Goal: Information Seeking & Learning: Find specific fact

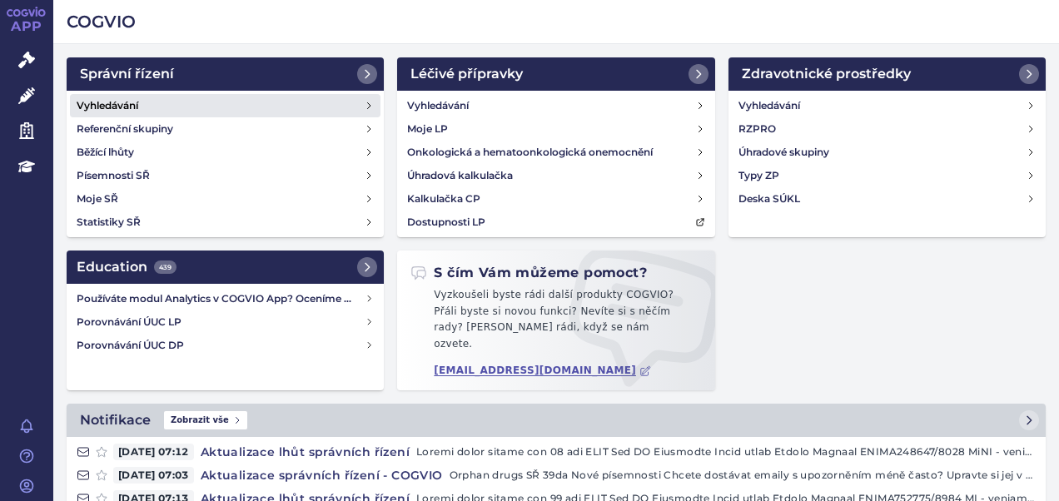
click at [125, 100] on h4 "Vyhledávání" at bounding box center [108, 105] width 62 height 17
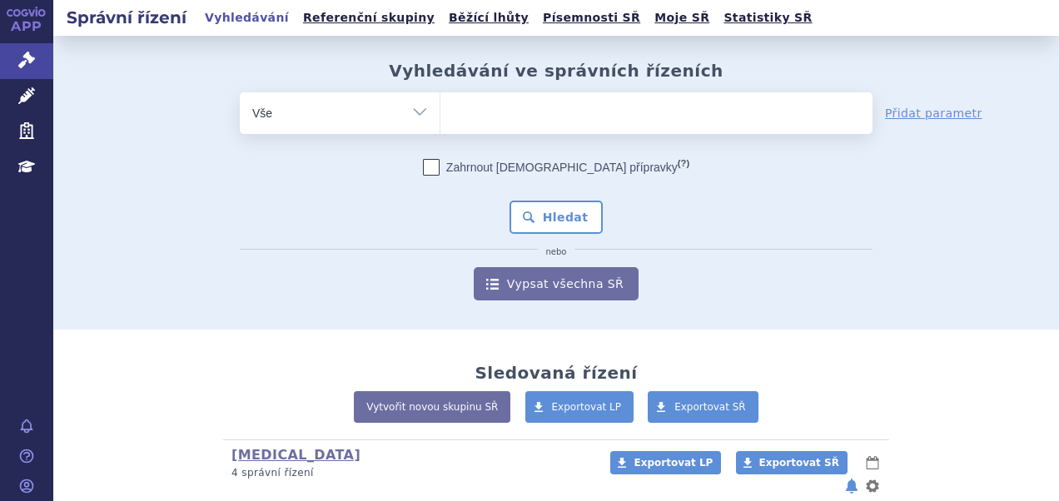
click at [514, 120] on ul at bounding box center [656, 109] width 432 height 35
click at [440, 120] on select at bounding box center [439, 113] width 1 height 42
paste input "204192/2019"
type input "204192/2019"
select select "204192/2019"
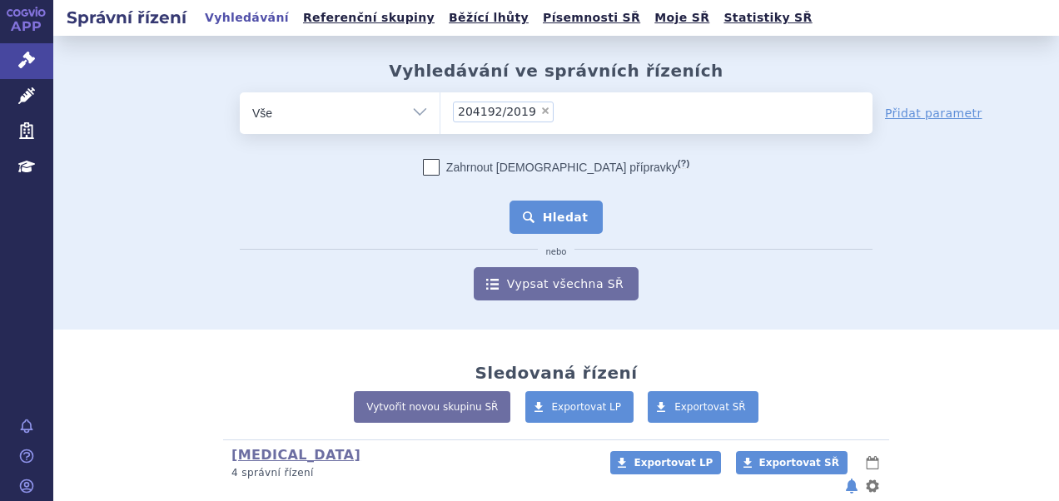
click at [572, 221] on button "Hledat" at bounding box center [556, 217] width 94 height 33
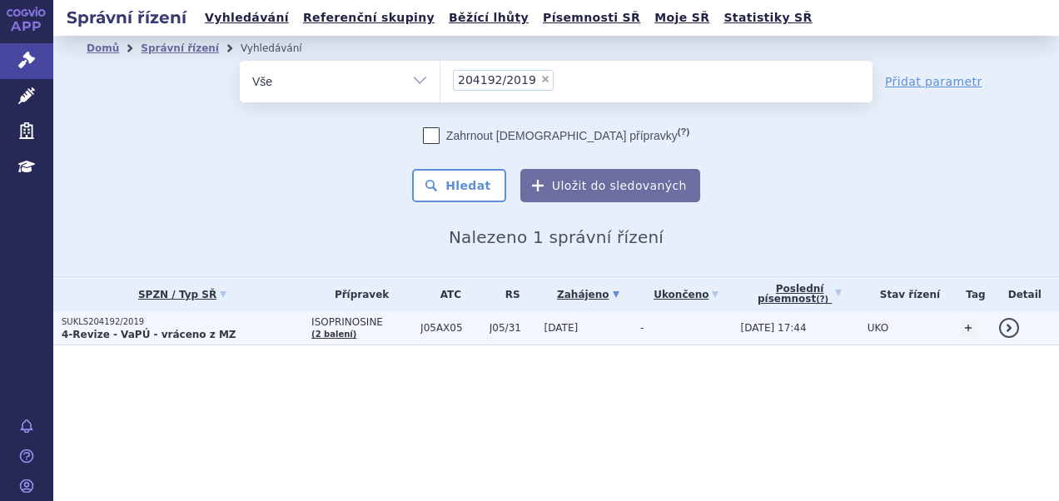
click at [123, 325] on p "SUKLS204192/2019" at bounding box center [182, 322] width 241 height 12
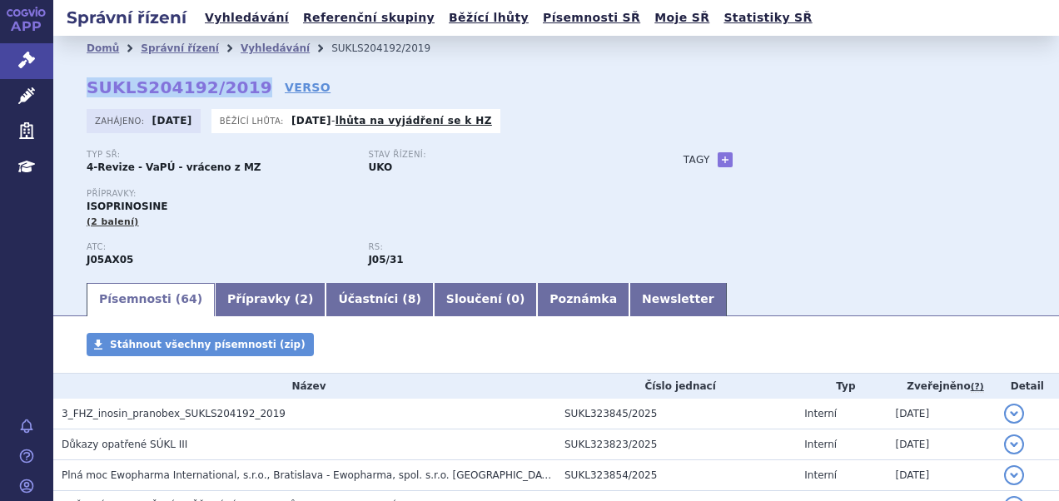
drag, startPoint x: 88, startPoint y: 80, endPoint x: 241, endPoint y: 84, distance: 152.3
click at [241, 84] on strong "SUKLS204192/2019" at bounding box center [180, 87] width 186 height 20
copy strong "SUKLS204192/2019"
click at [227, 20] on link "Vyhledávání" at bounding box center [247, 18] width 94 height 22
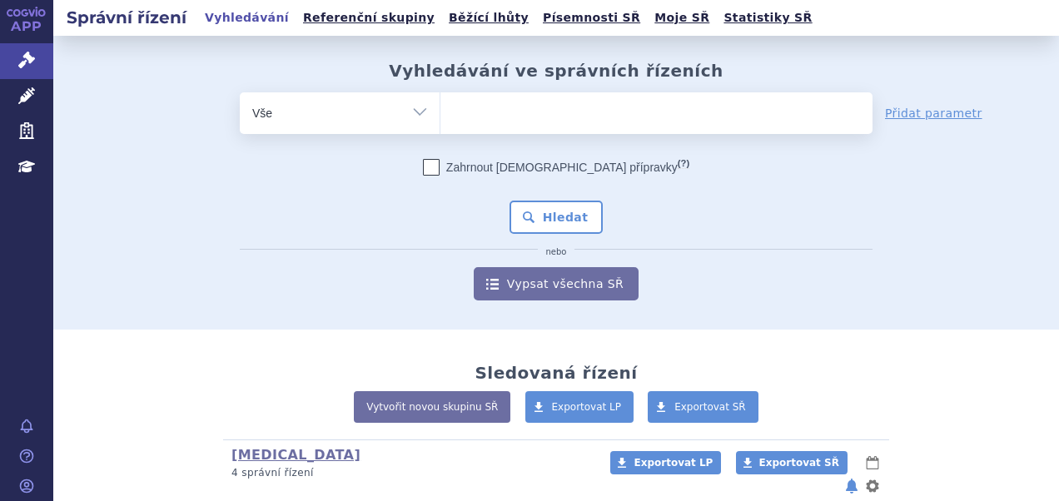
click at [494, 113] on ul at bounding box center [656, 109] width 432 height 35
click at [440, 113] on select at bounding box center [439, 113] width 1 height 42
paste input "SUKLS42340/2025"
type input "SUKLS42340/2025"
select select "SUKLS42340/2025"
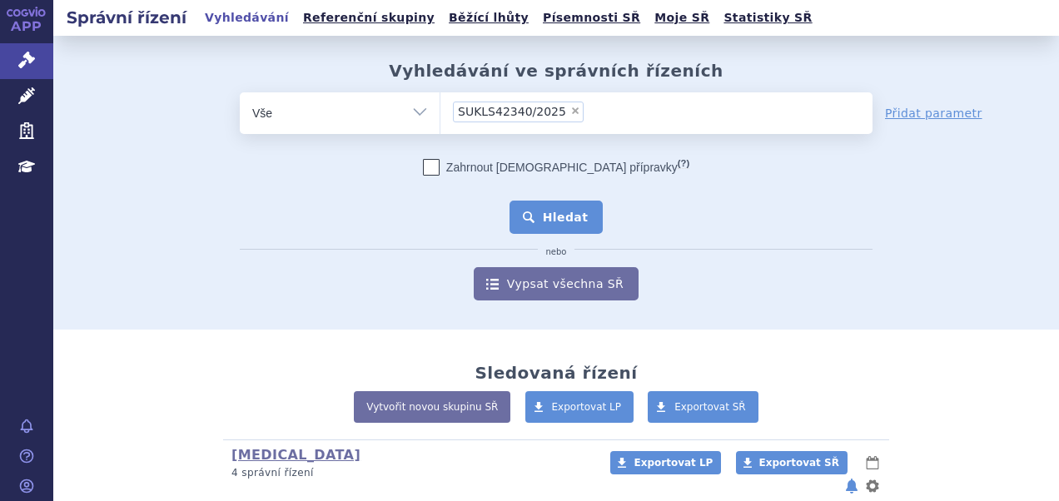
click at [542, 210] on button "Hledat" at bounding box center [556, 217] width 94 height 33
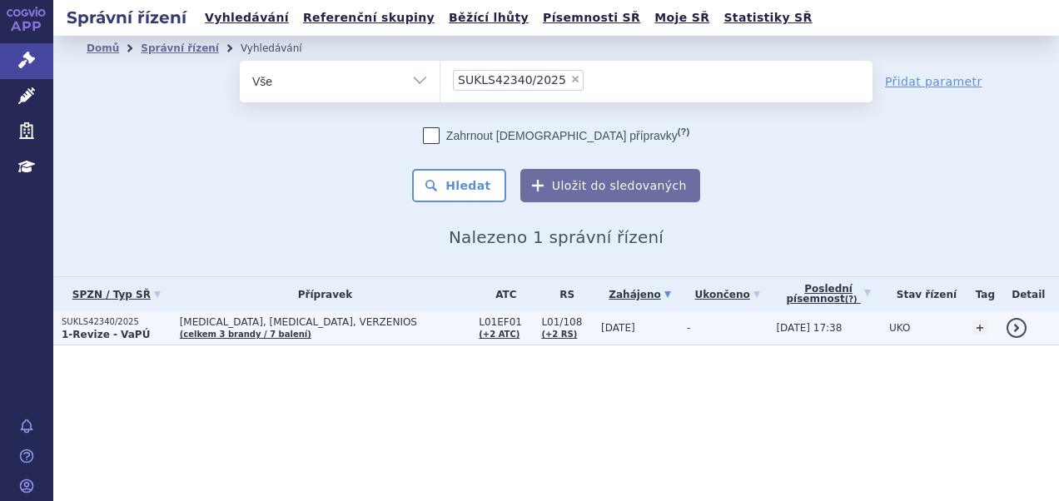
click at [153, 330] on p "1-Revize - VaPÚ" at bounding box center [117, 334] width 110 height 13
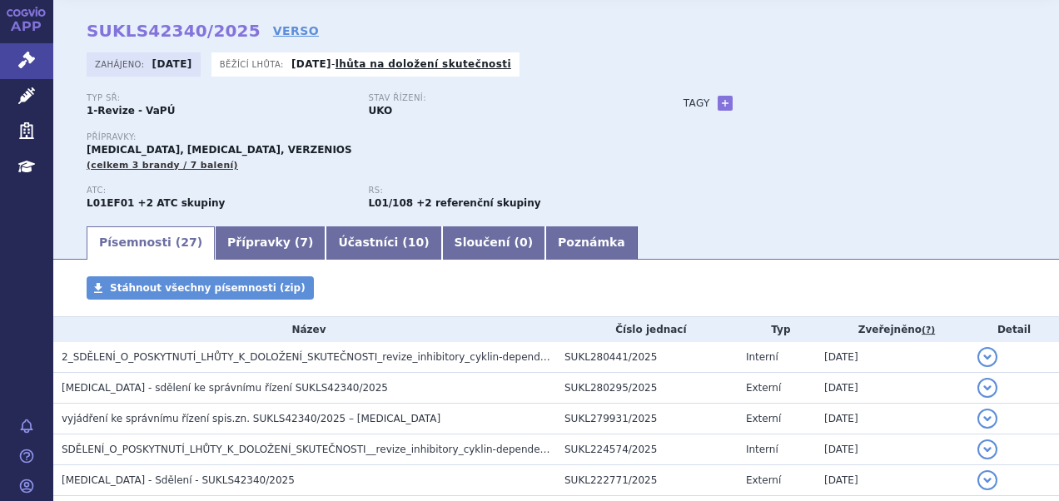
scroll to position [83, 0]
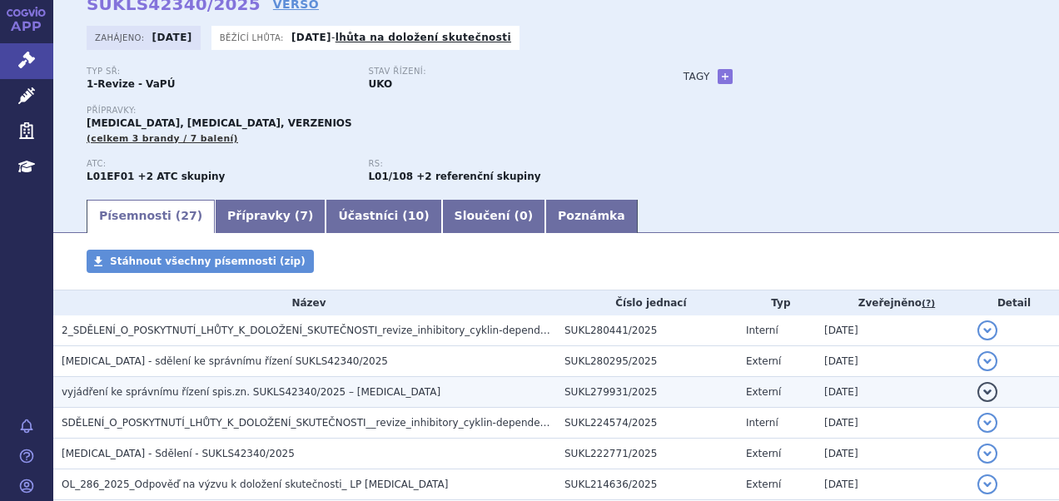
click at [245, 394] on span "vyjádření ke správnímu řízení spis.zn. SUKLS42340/2025 – Ibrance" at bounding box center [251, 392] width 379 height 12
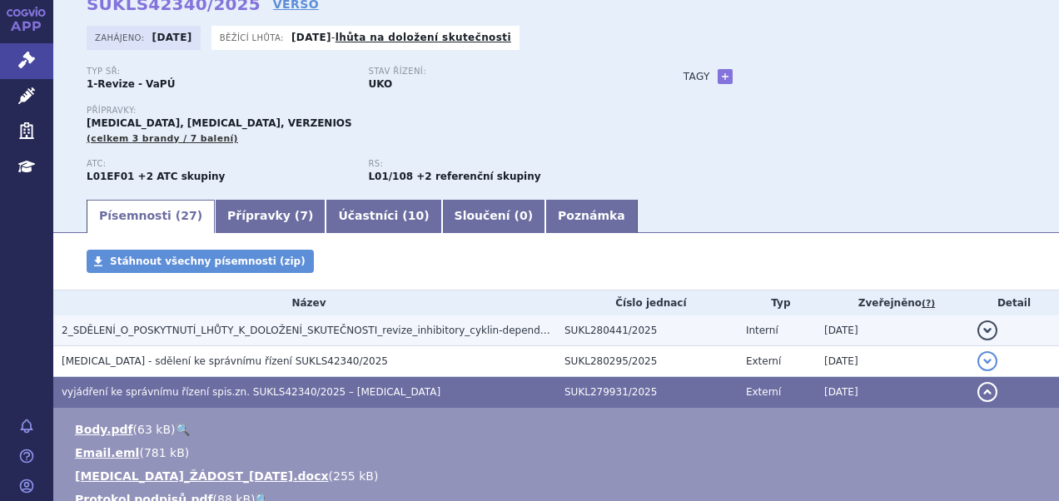
scroll to position [250, 0]
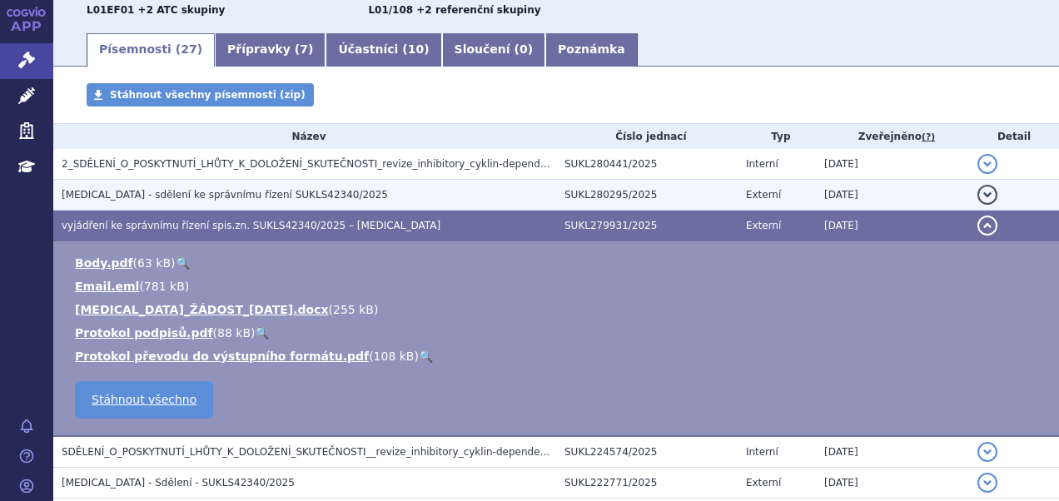
click at [231, 187] on h3 "IBRANCE - sdělení ke správnímu řízení SUKLS42340/2025" at bounding box center [309, 194] width 494 height 17
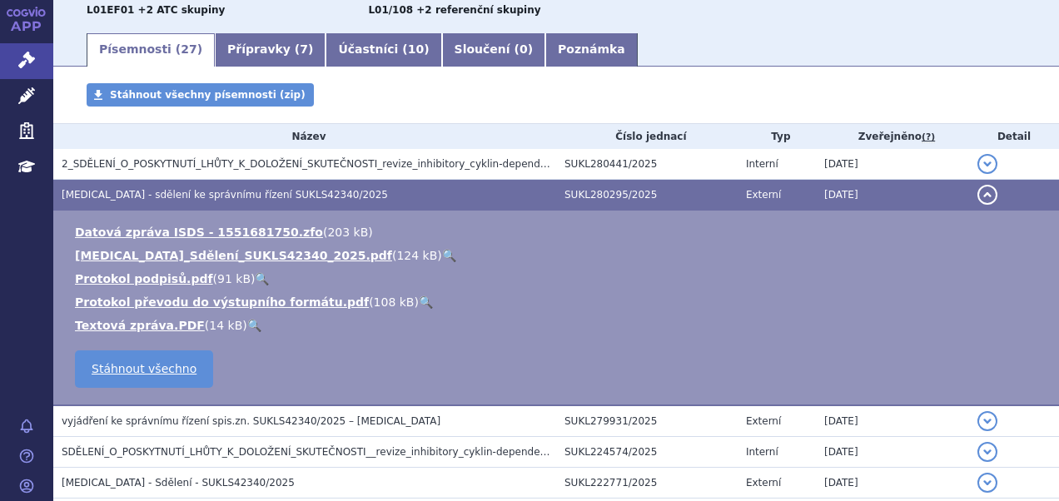
click at [442, 257] on link "🔍" at bounding box center [449, 255] width 14 height 13
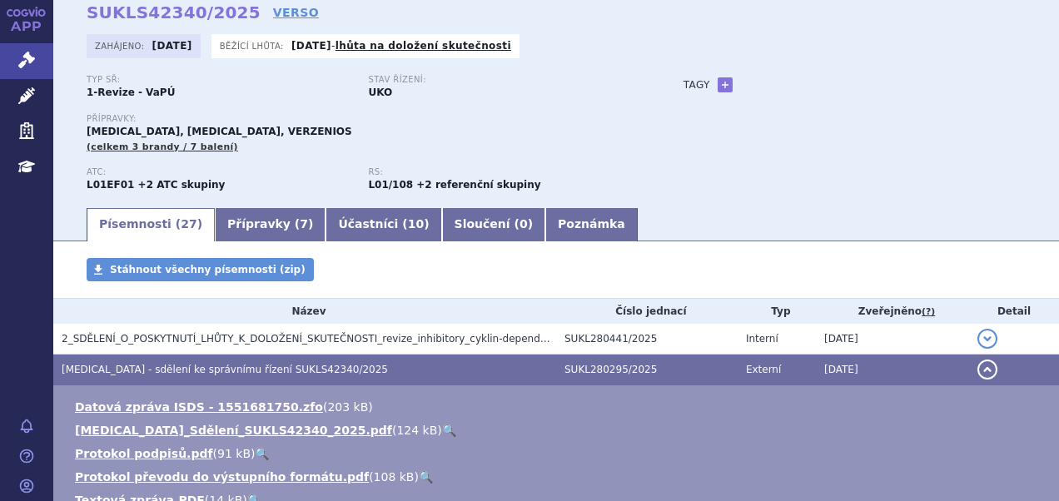
scroll to position [0, 0]
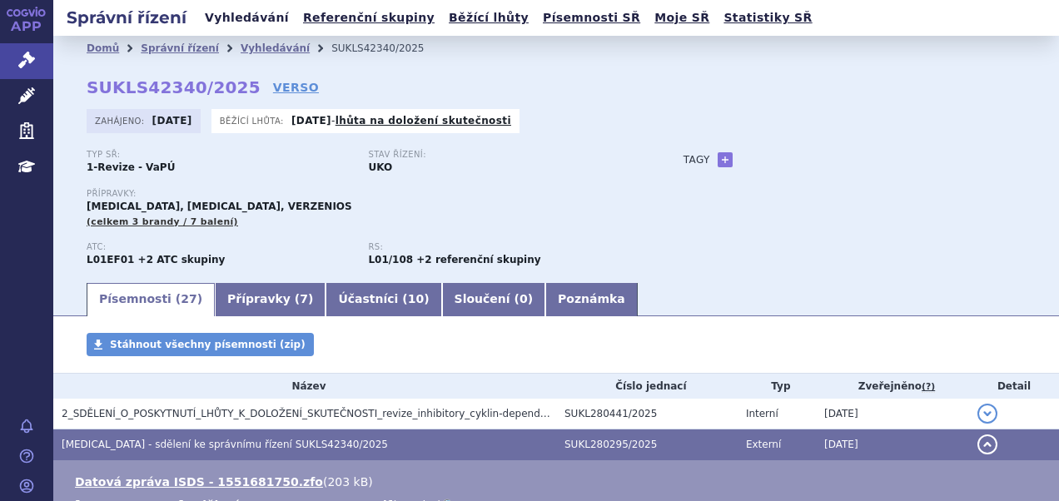
click at [223, 15] on link "Vyhledávání" at bounding box center [247, 18] width 94 height 22
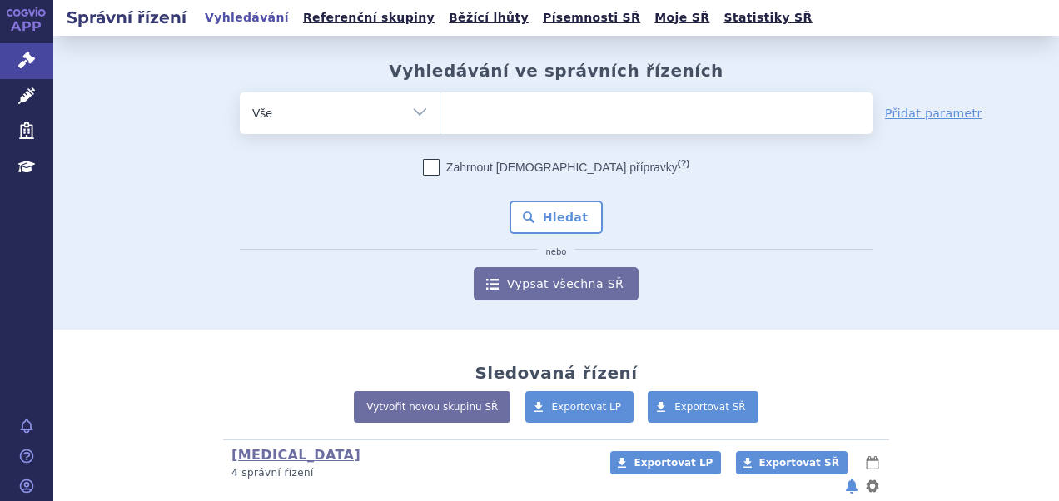
click at [495, 114] on ul at bounding box center [656, 109] width 432 height 35
click at [440, 114] on select at bounding box center [439, 113] width 1 height 42
paste input "SUKLS166659/2025"
type input "SUKLS166659/2025"
select select "SUKLS166659/2025"
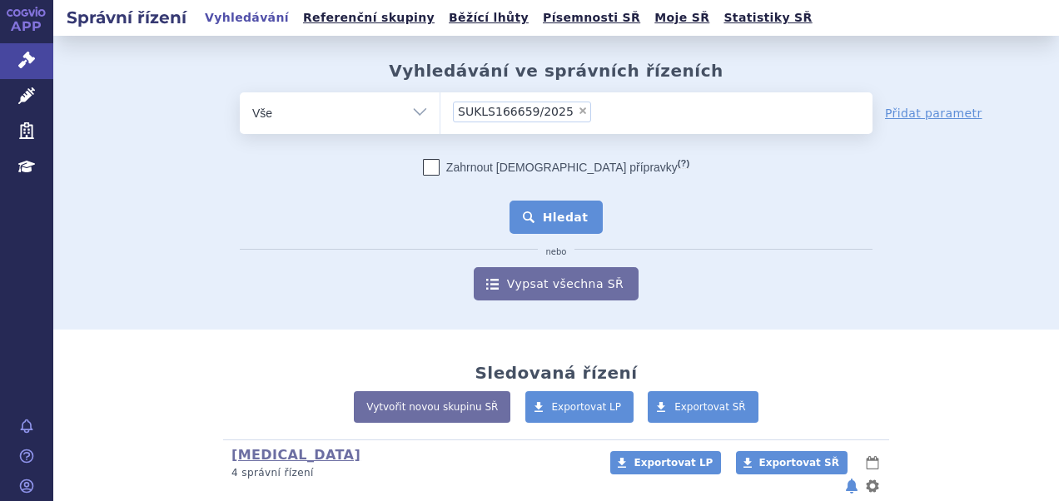
click at [549, 224] on button "Hledat" at bounding box center [556, 217] width 94 height 33
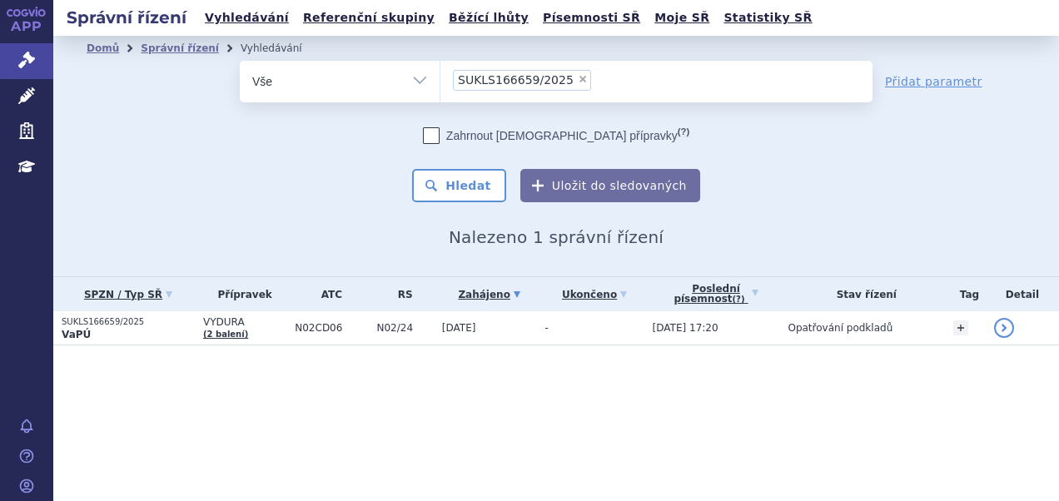
click at [170, 328] on p "VaPÚ" at bounding box center [128, 334] width 133 height 13
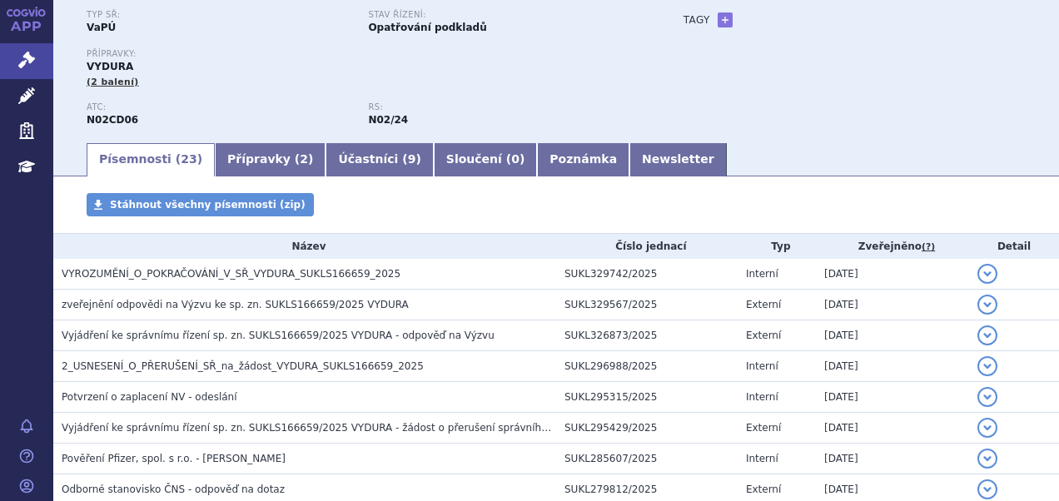
scroll to position [166, 0]
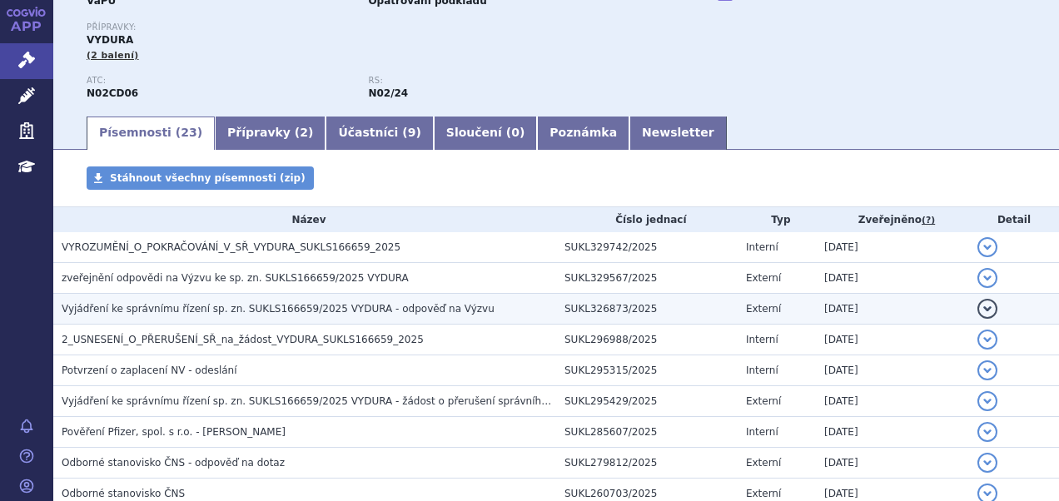
click at [270, 300] on td "Vyjádření ke správnímu řízení sp. zn. SUKLS166659/2025 VYDURA - odpověď na Výzvu" at bounding box center [304, 309] width 503 height 31
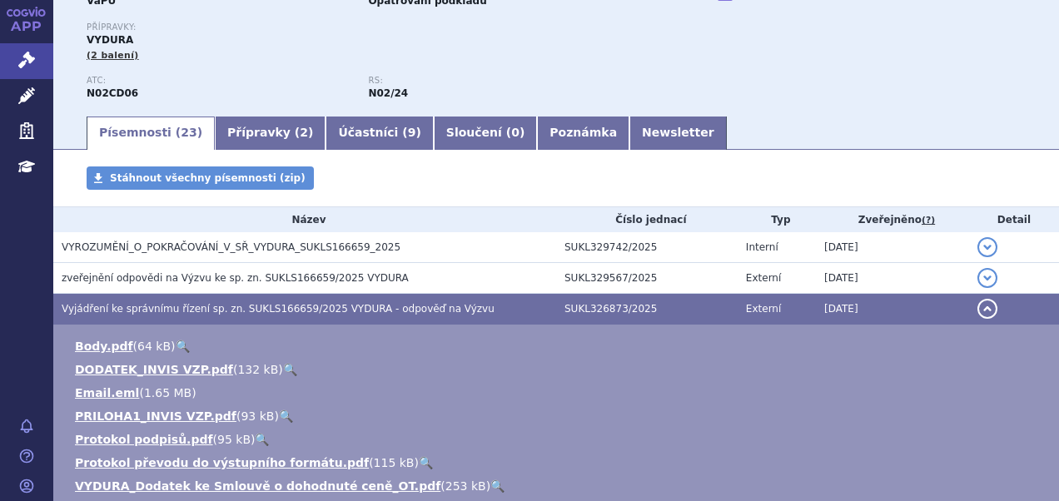
scroll to position [250, 0]
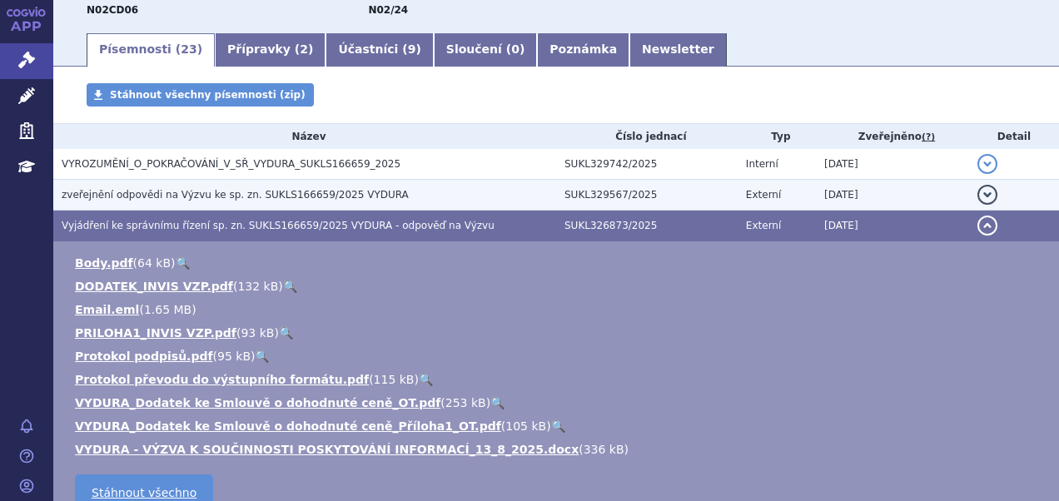
click at [274, 191] on span "zveřejnění odpovědi na Výzvu ke sp. zn. SUKLS166659/2025 VYDURA" at bounding box center [235, 195] width 347 height 12
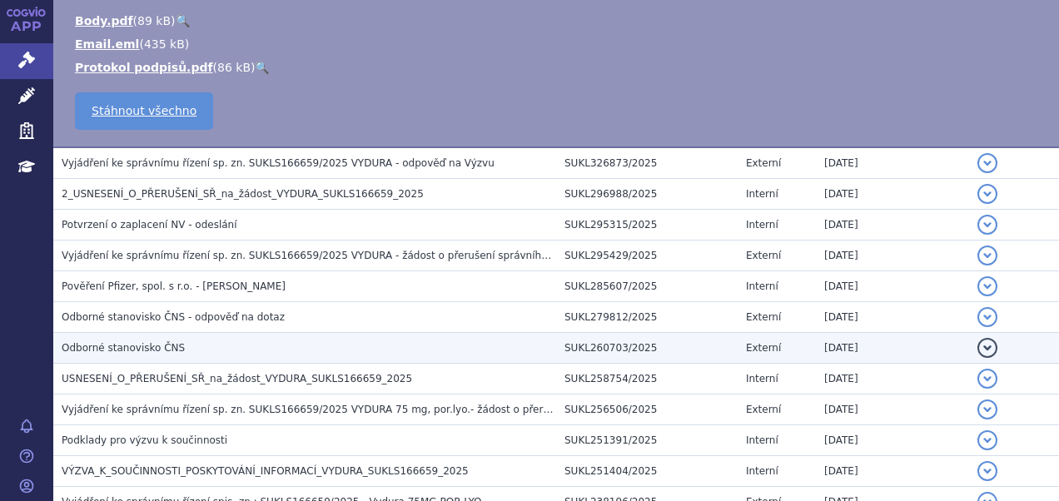
scroll to position [499, 0]
